Goal: Check status: Check status

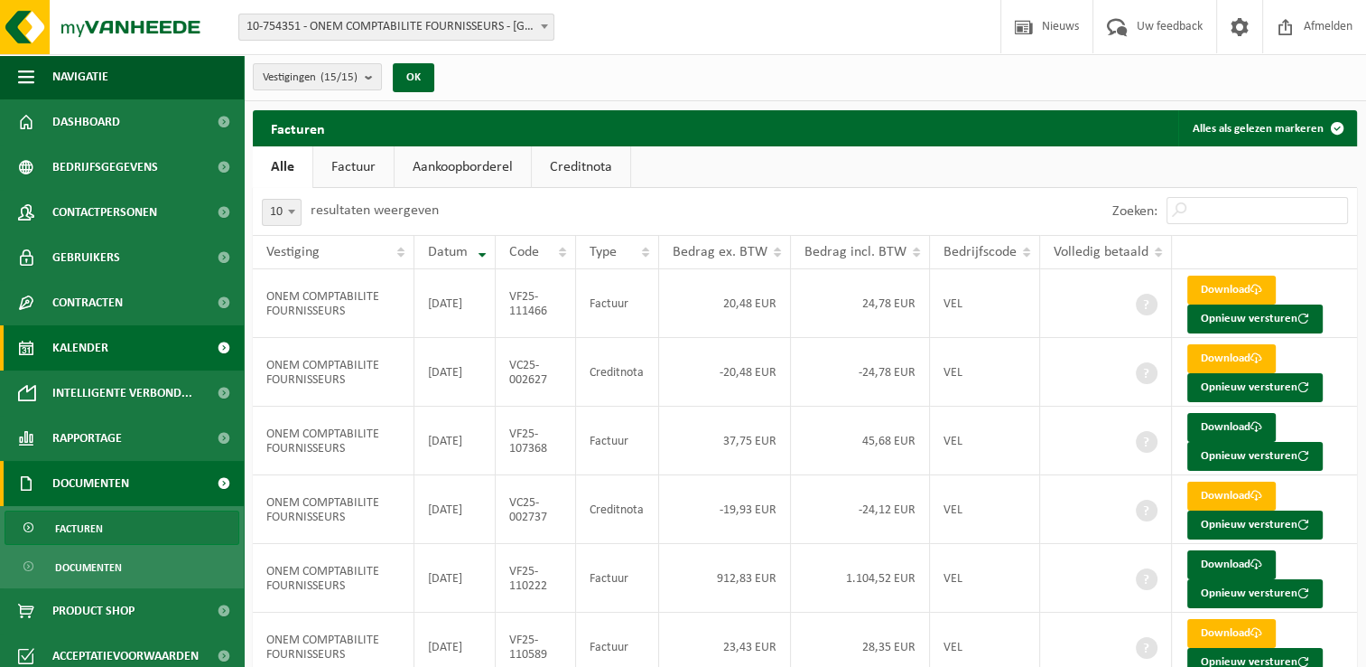
click at [111, 359] on link "Kalender" at bounding box center [122, 347] width 244 height 45
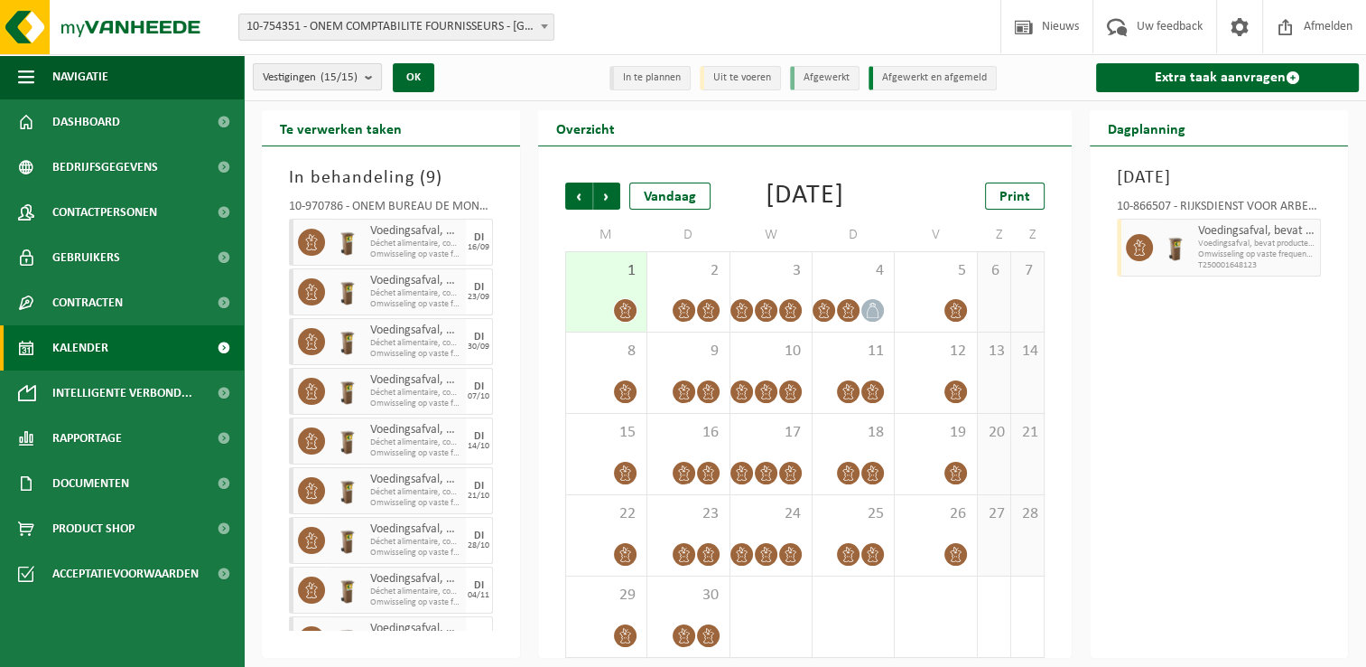
click at [358, 70] on span "Vestigingen (15/15)" at bounding box center [310, 77] width 95 height 27
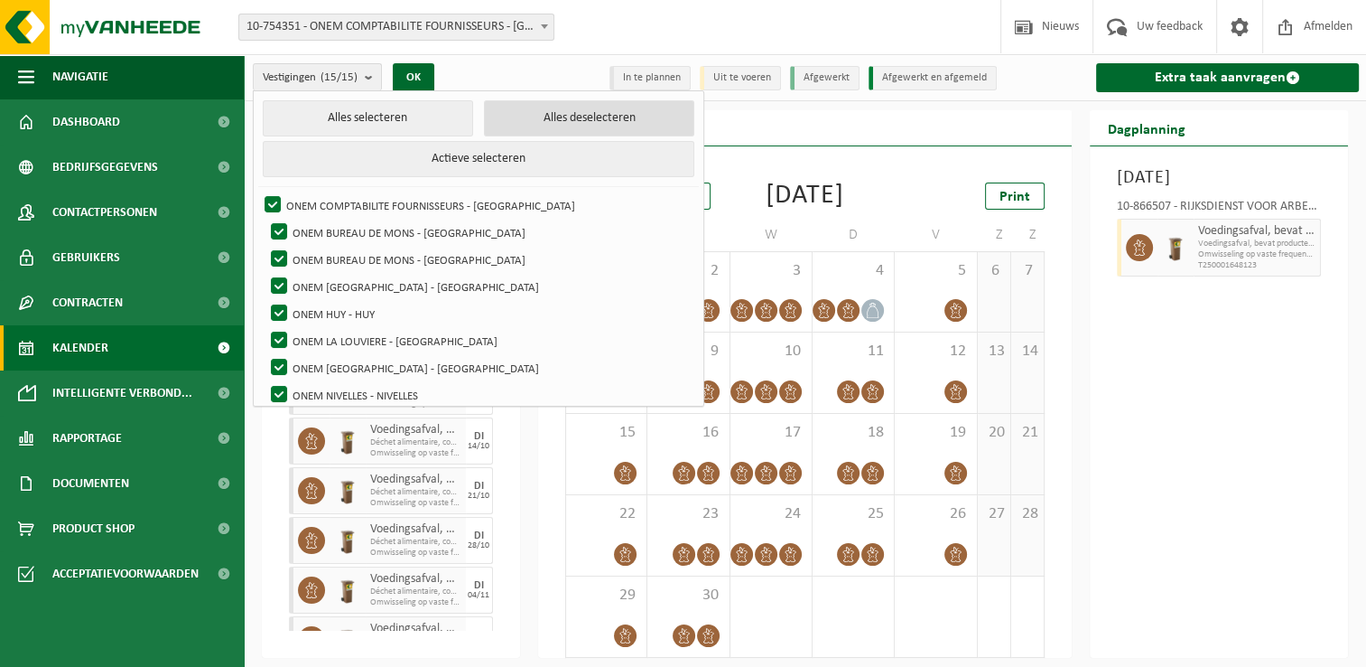
click at [512, 119] on button "Alles deselecteren" at bounding box center [589, 118] width 210 height 36
checkbox input "false"
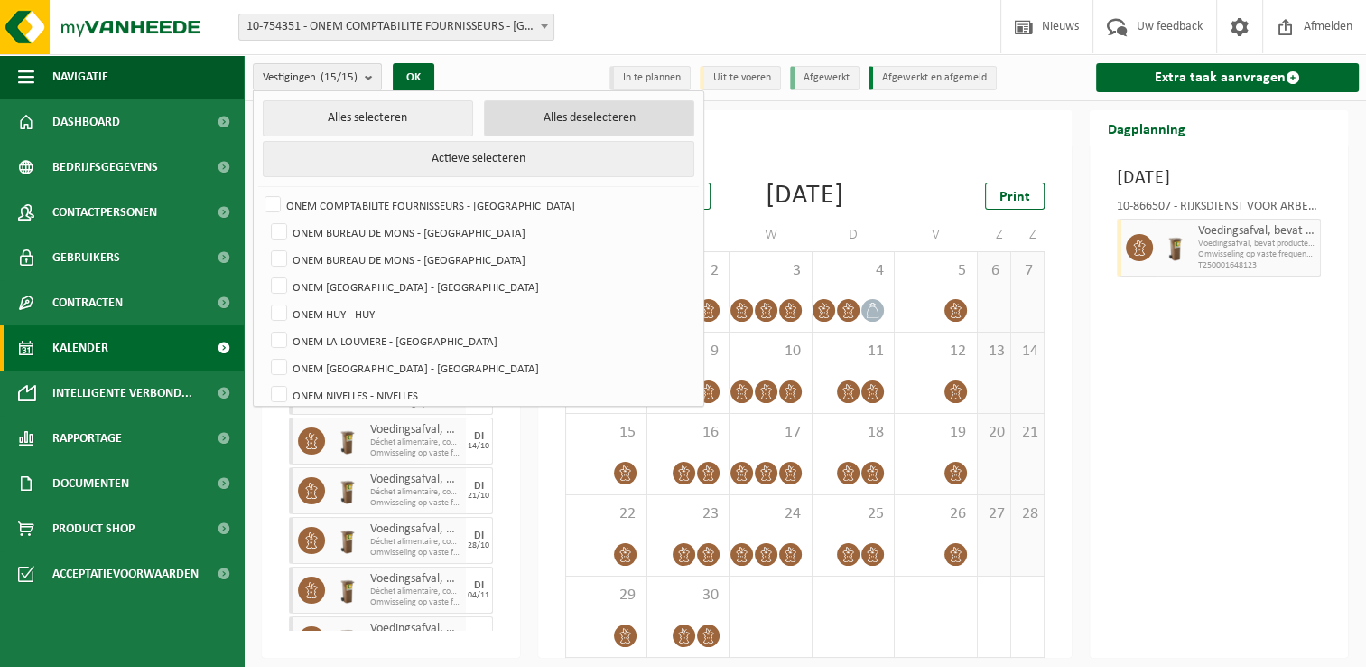
checkbox input "false"
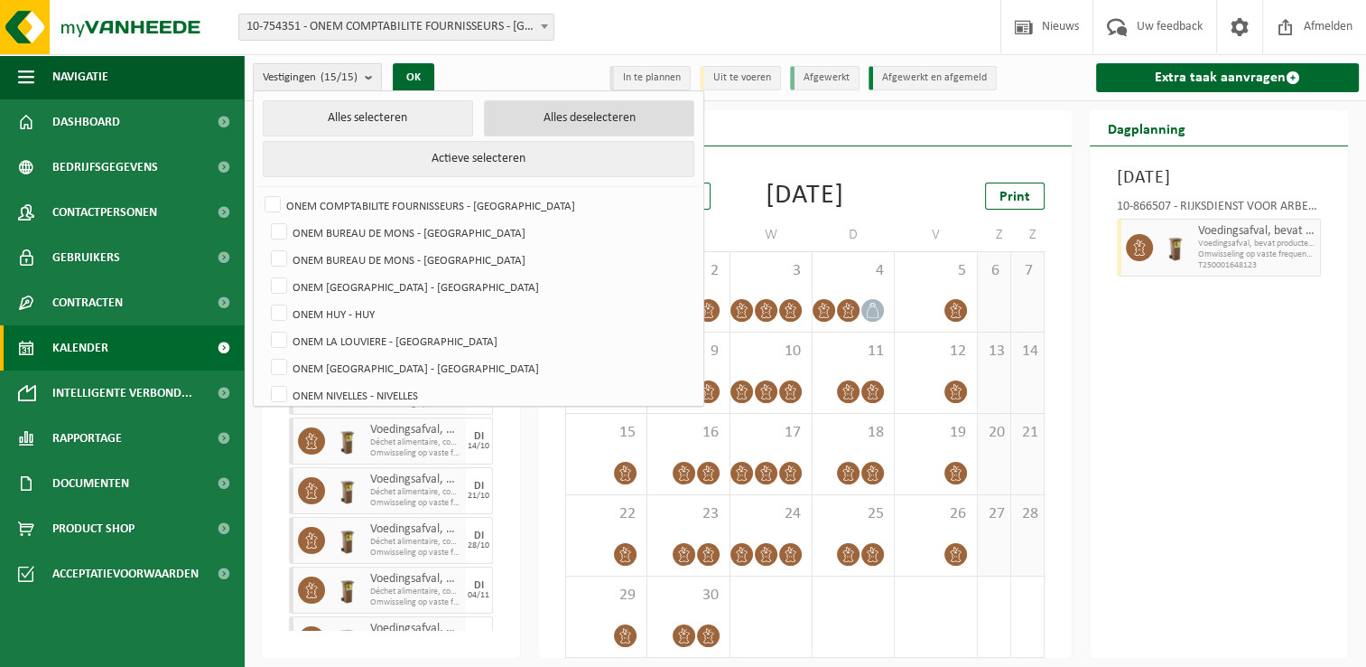
checkbox input "false"
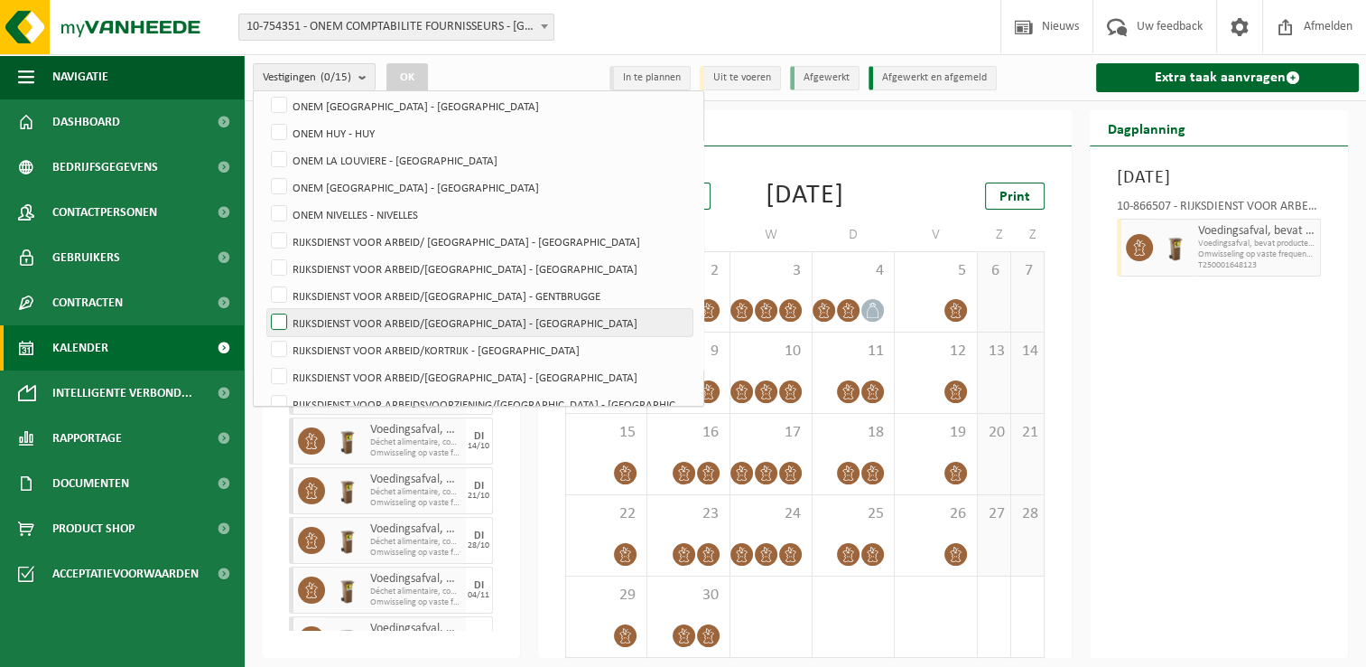
scroll to position [198, 0]
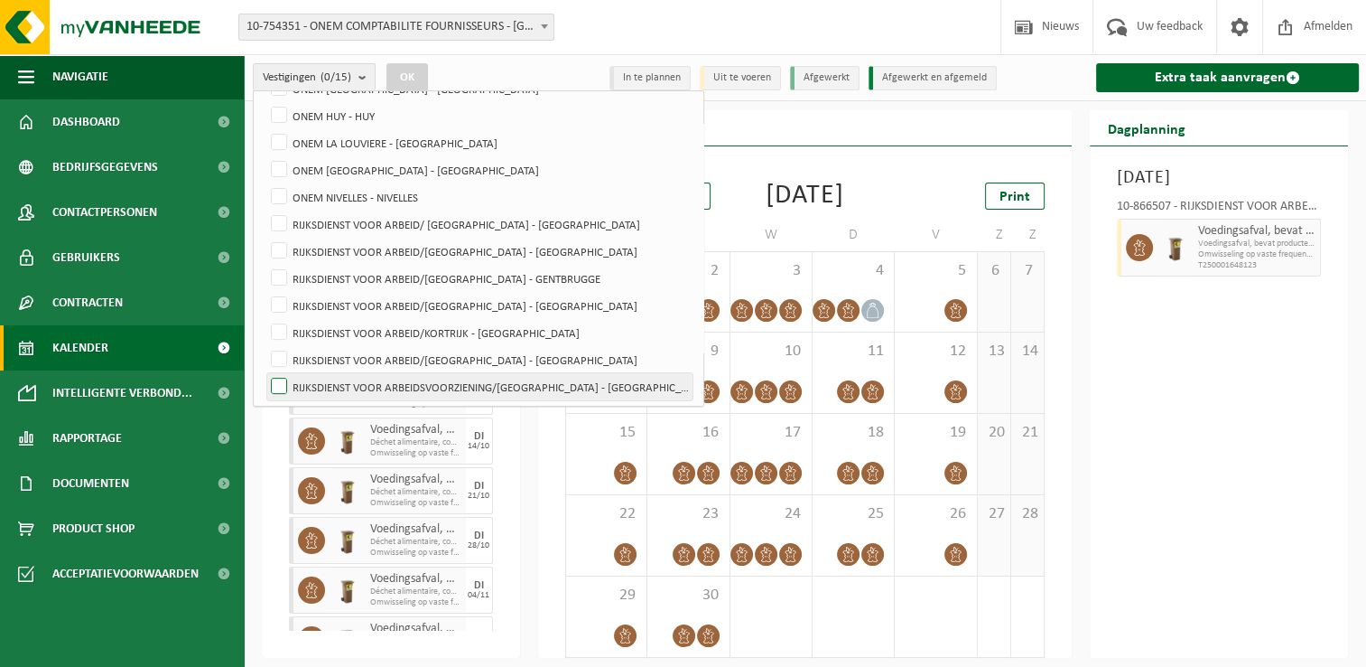
click at [524, 379] on label "RIJKSDIENST VOOR ARBEIDSVOORZIENING/[GEOGRAPHIC_DATA] - [GEOGRAPHIC_DATA]" at bounding box center [479, 386] width 425 height 27
click at [265, 373] on input "RIJKSDIENST VOOR ARBEIDSVOORZIENING/[GEOGRAPHIC_DATA] - [GEOGRAPHIC_DATA]" at bounding box center [264, 372] width 1 height 1
checkbox input "true"
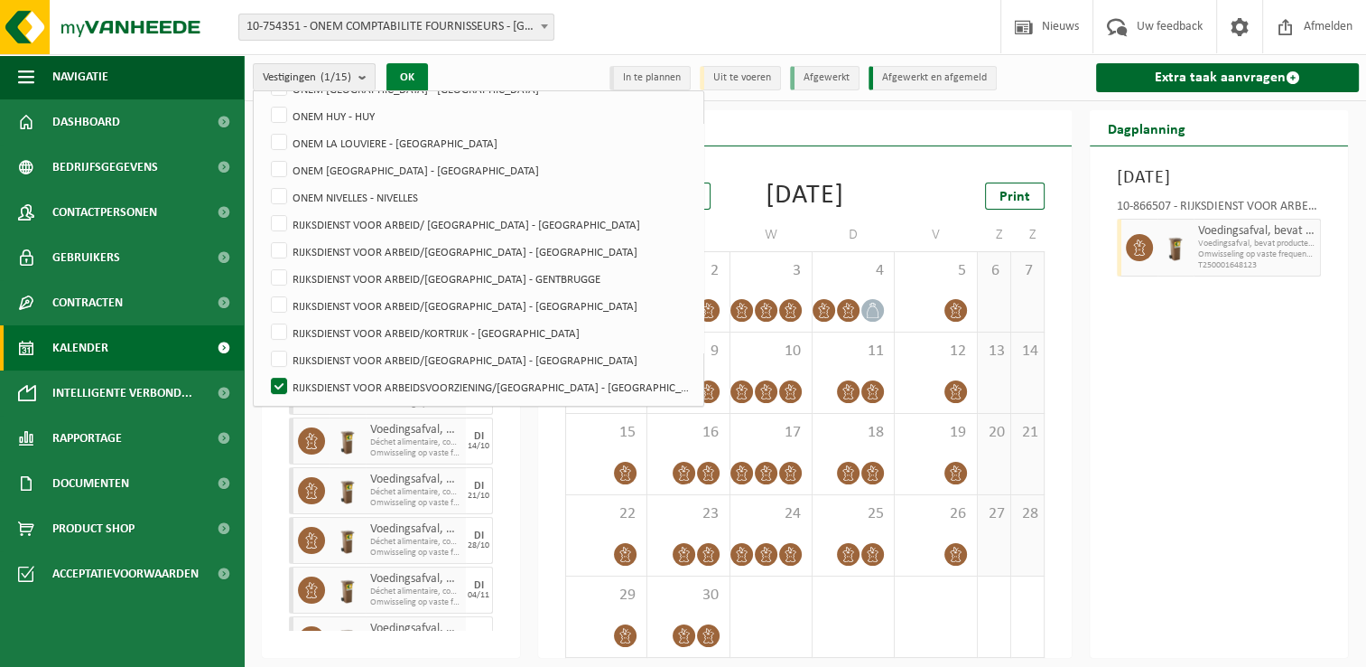
click at [418, 75] on button "OK" at bounding box center [408, 77] width 42 height 29
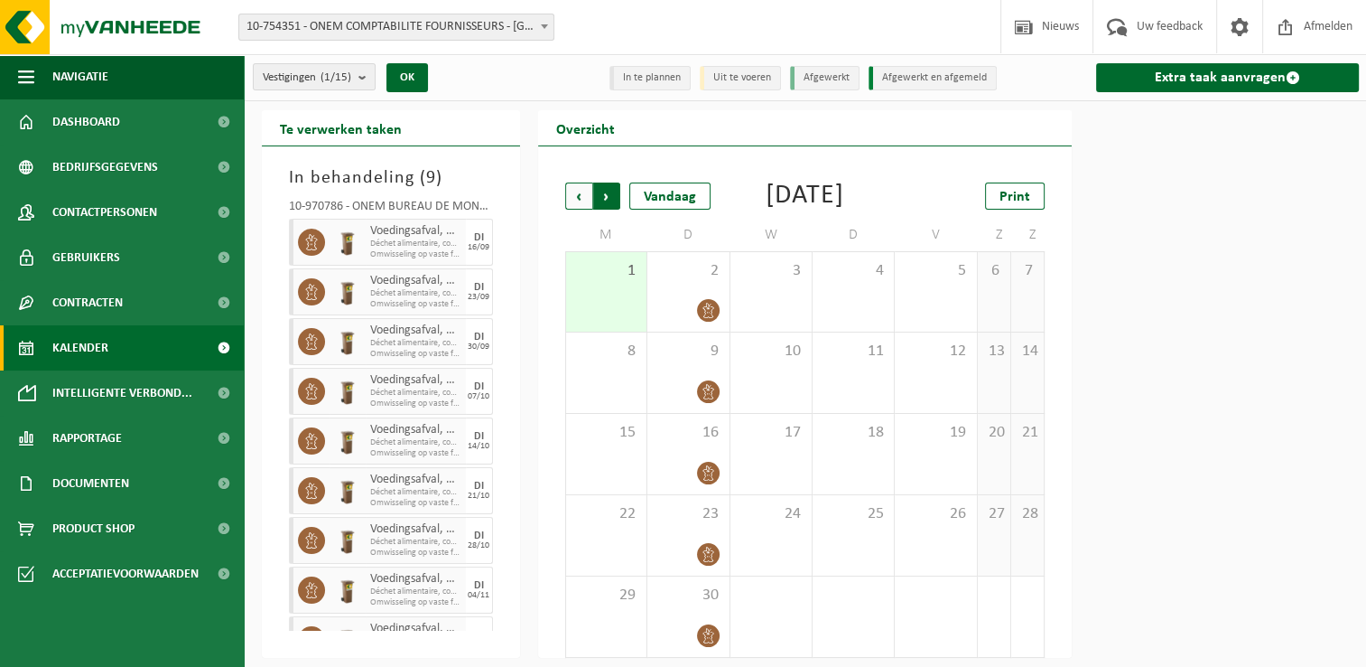
click at [578, 194] on span "Vorige" at bounding box center [578, 195] width 27 height 27
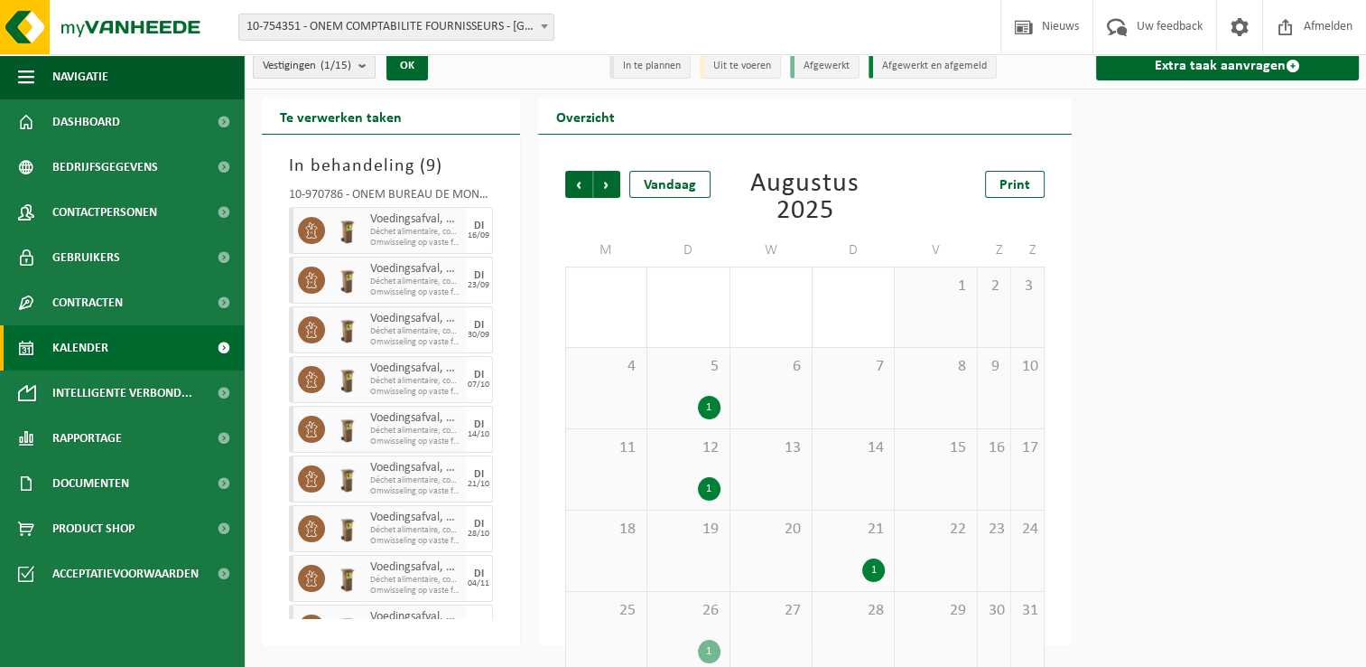
scroll to position [0, 0]
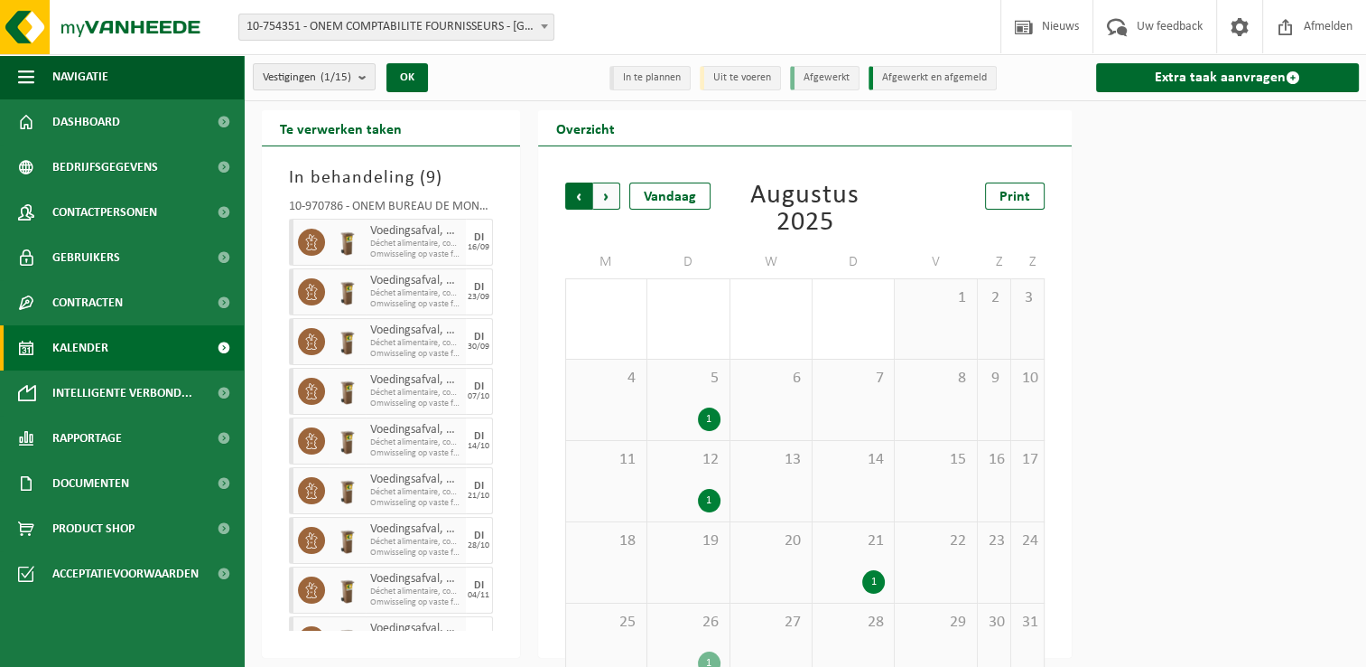
click at [607, 187] on span "Volgende" at bounding box center [606, 195] width 27 height 27
